Goal: Find specific page/section: Find specific page/section

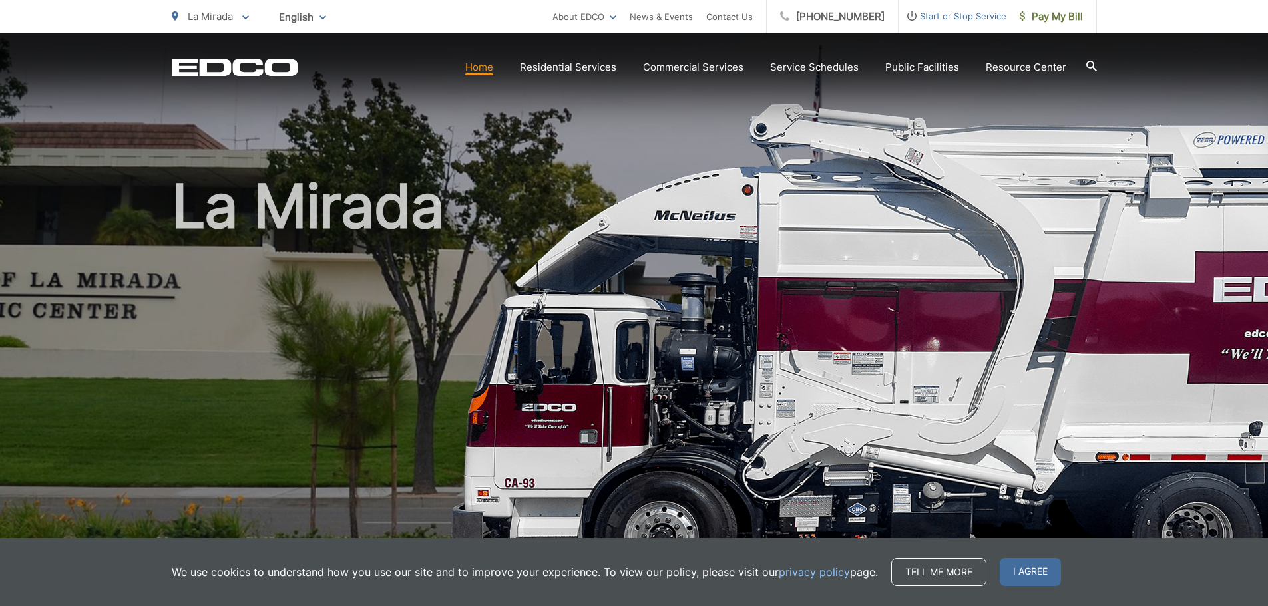
click at [937, 15] on span "Start or Stop Service" at bounding box center [952, 16] width 108 height 16
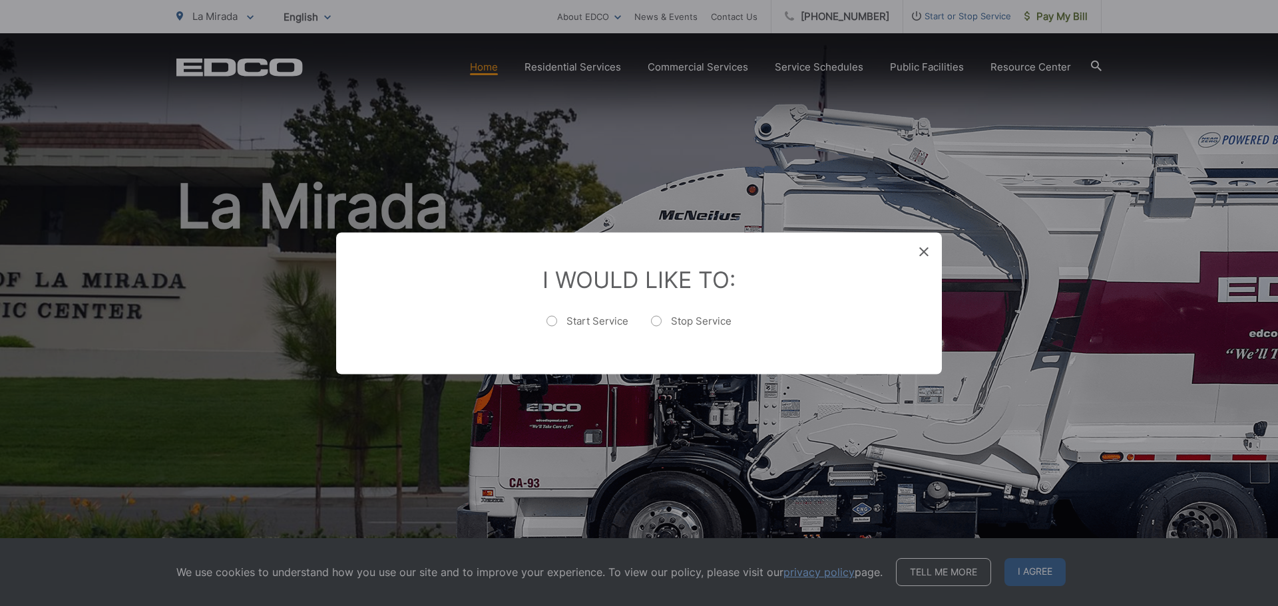
click at [931, 250] on div "I Would Like To: Start Service Stop Service" at bounding box center [639, 303] width 606 height 142
click at [924, 250] on icon at bounding box center [923, 251] width 9 height 9
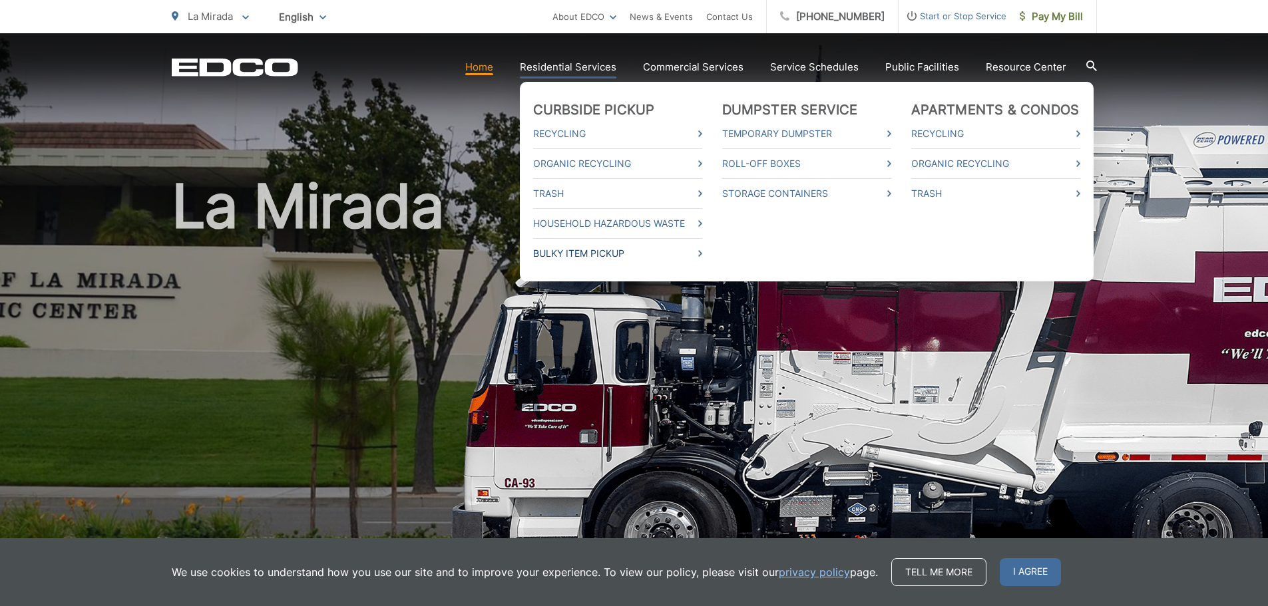
click at [584, 251] on link "Bulky Item Pickup" at bounding box center [617, 254] width 169 height 16
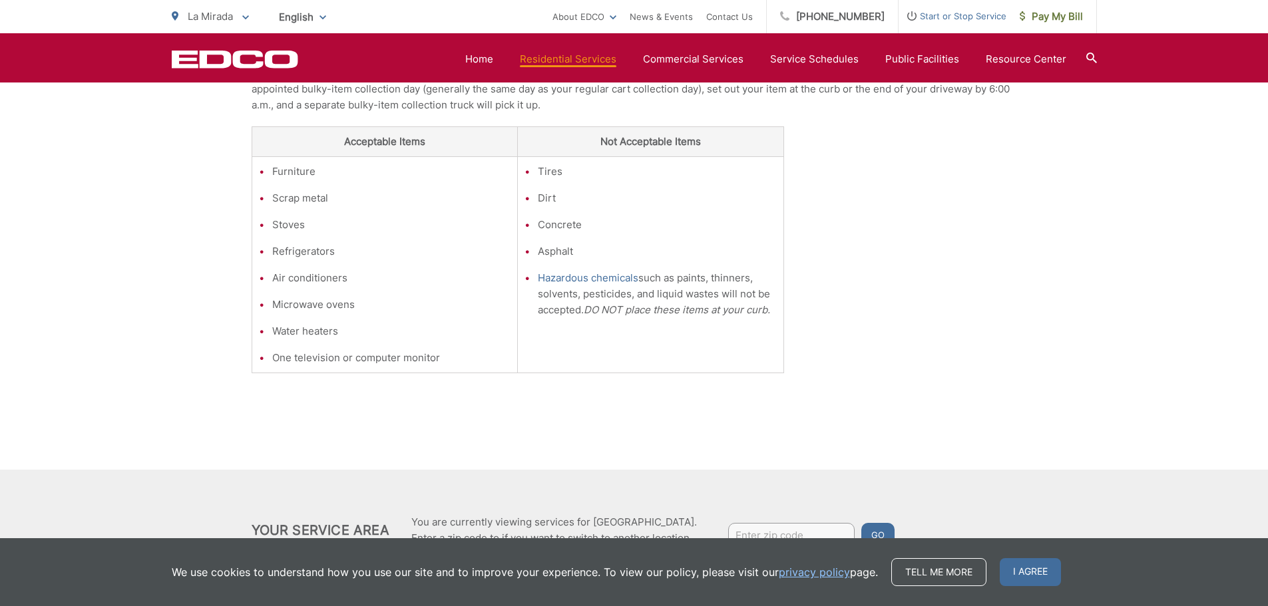
scroll to position [261, 0]
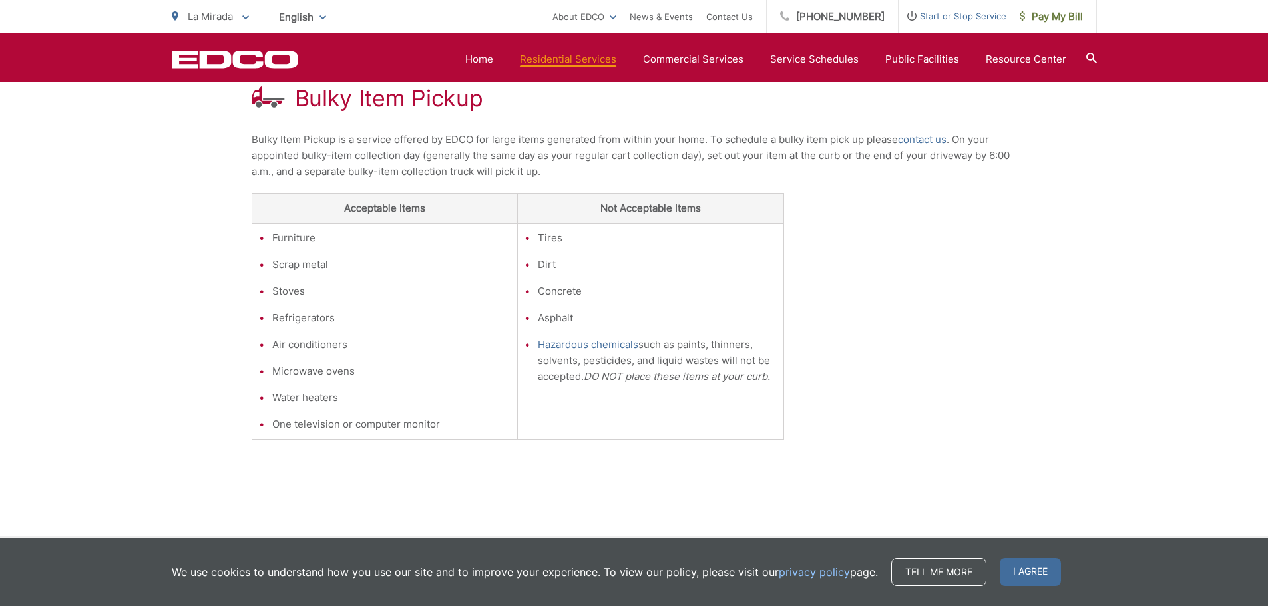
click at [928, 384] on div "Bulky Item Pickup Bulky Item Pickup is a service offered by EDCO for large item…" at bounding box center [634, 270] width 765 height 531
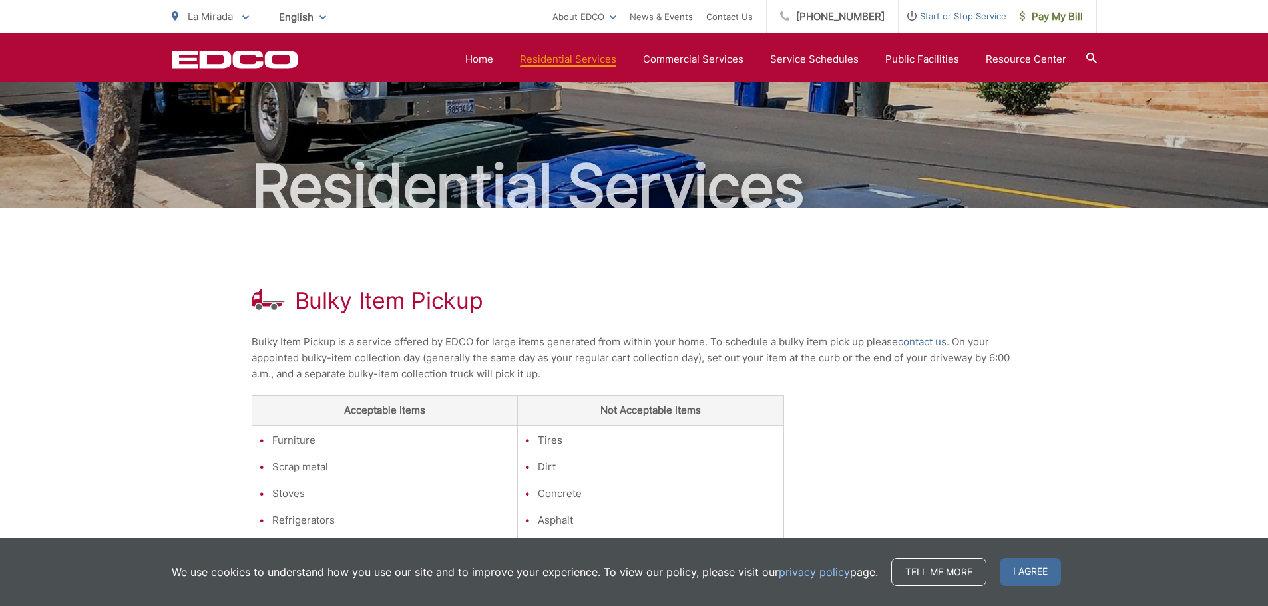
scroll to position [0, 0]
